Goal: Task Accomplishment & Management: Complete application form

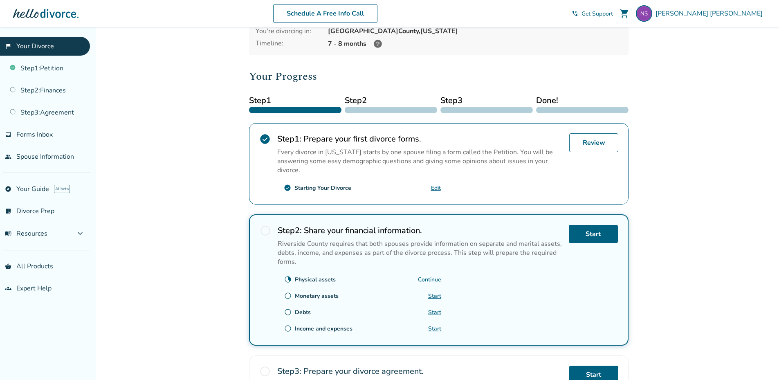
scroll to position [82, 0]
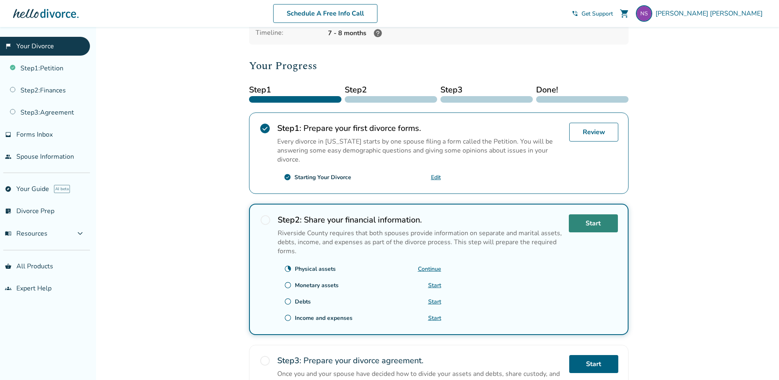
click at [588, 225] on link "Start" at bounding box center [593, 223] width 49 height 18
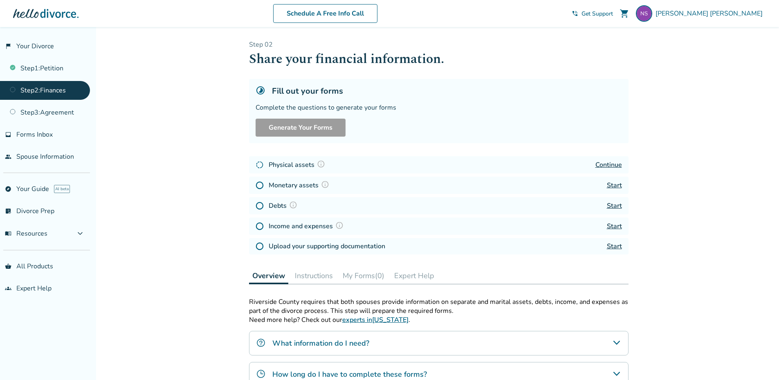
click at [601, 168] on link "Continue" at bounding box center [609, 164] width 27 height 9
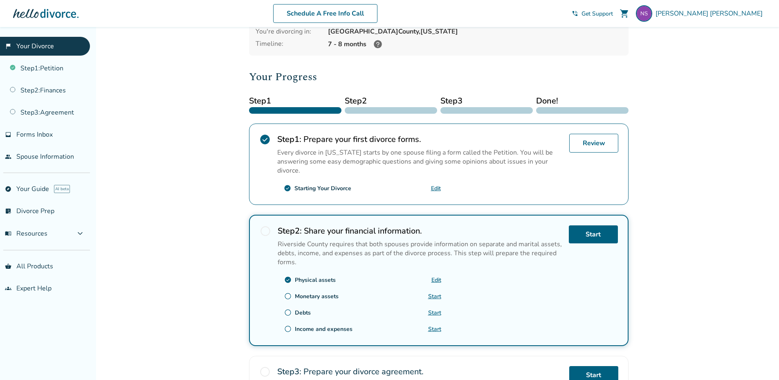
scroll to position [82, 0]
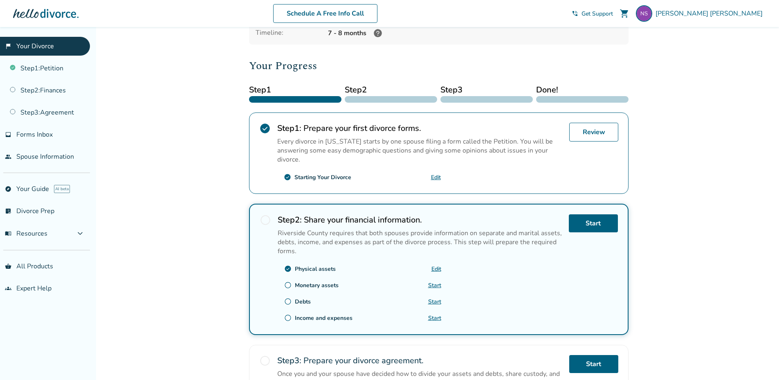
click at [430, 285] on link "Start" at bounding box center [434, 285] width 13 height 8
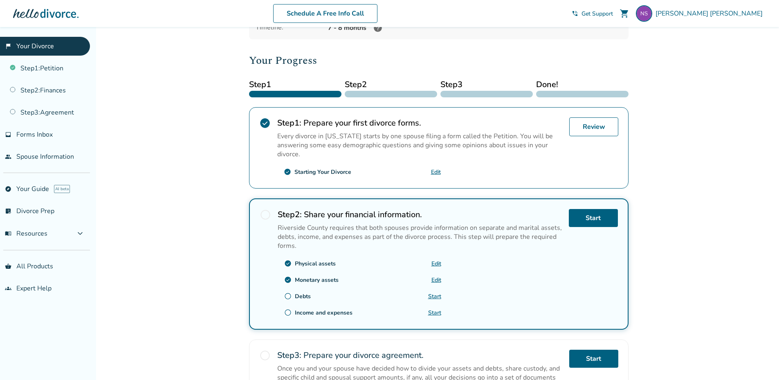
scroll to position [123, 0]
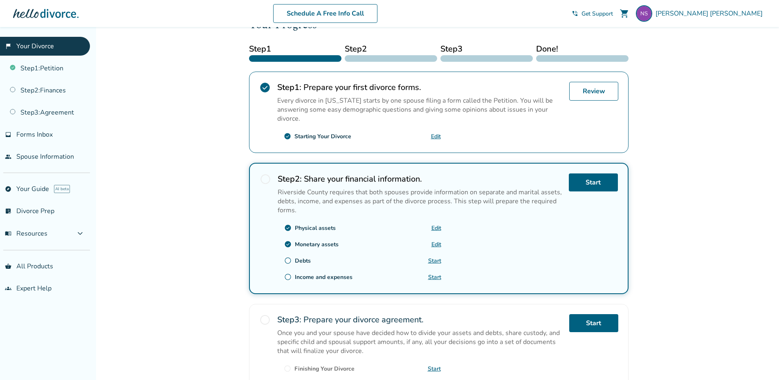
click at [432, 261] on link "Start" at bounding box center [434, 261] width 13 height 8
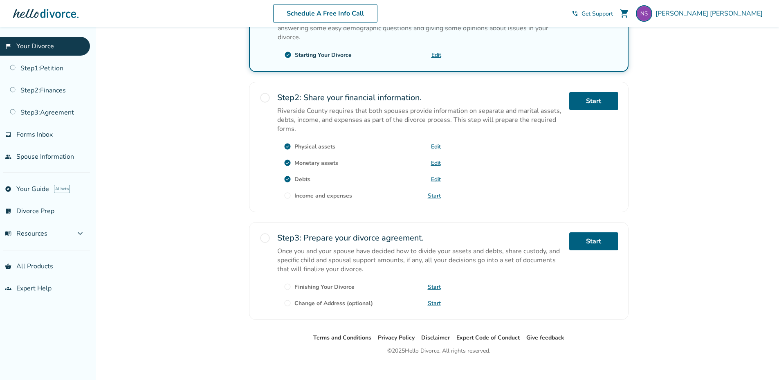
scroll to position [205, 0]
click at [439, 193] on link "Start" at bounding box center [434, 195] width 13 height 8
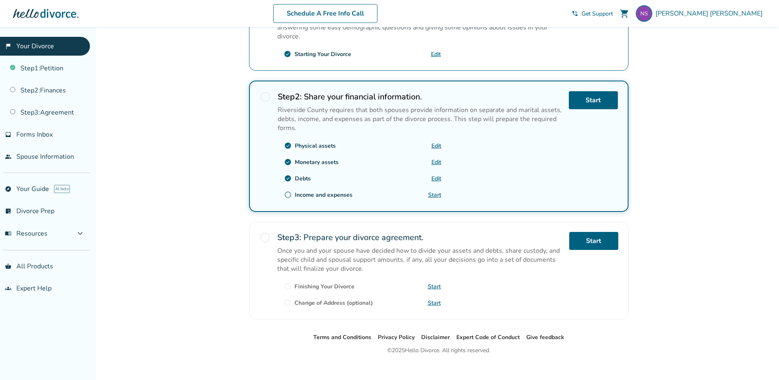
scroll to position [205, 0]
